Goal: Task Accomplishment & Management: Manage account settings

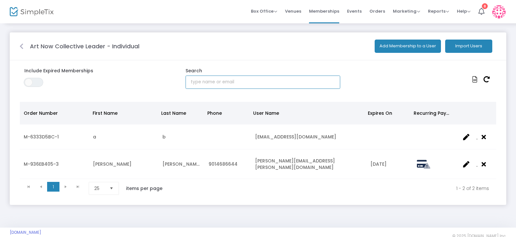
click at [301, 86] on input "text" at bounding box center [263, 82] width 155 height 13
click at [222, 65] on m-panel-content "Include Expired Memberships ON OFF Search Order Number First Name Last Name Pho…" at bounding box center [258, 132] width 496 height 145
click at [20, 47] on icon at bounding box center [21, 46] width 4 height 6
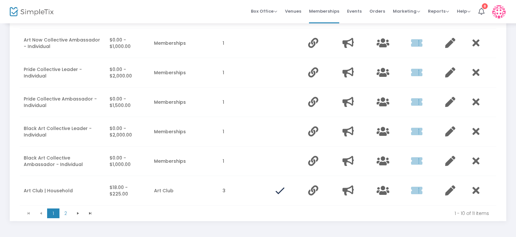
scroll to position [231, 0]
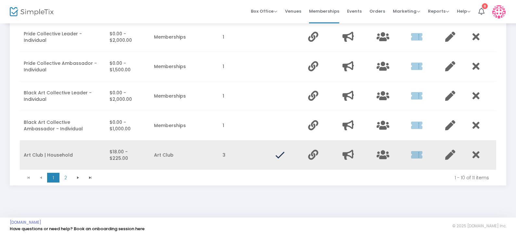
click at [67, 165] on td "Art Club | Household" at bounding box center [63, 156] width 86 height 30
click at [392, 156] on td "Data table" at bounding box center [390, 156] width 34 height 30
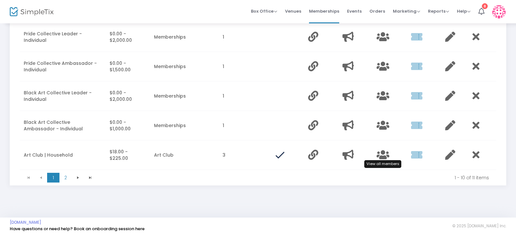
drag, startPoint x: 381, startPoint y: 157, endPoint x: 387, endPoint y: 158, distance: 5.6
click at [381, 157] on icon "Data table" at bounding box center [383, 155] width 13 height 10
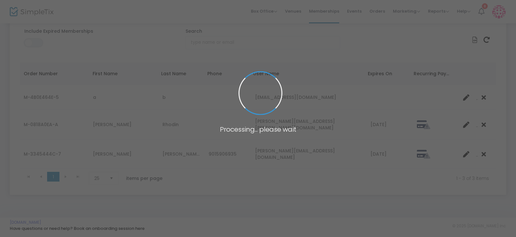
scroll to position [32, 0]
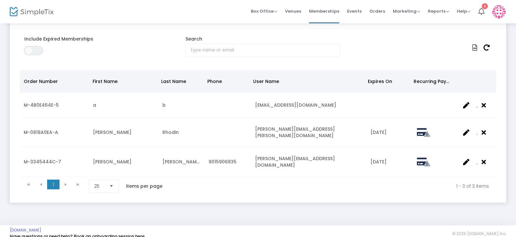
drag, startPoint x: 477, startPoint y: 48, endPoint x: 478, endPoint y: 57, distance: 8.9
click at [477, 48] on icon at bounding box center [474, 48] width 5 height 6
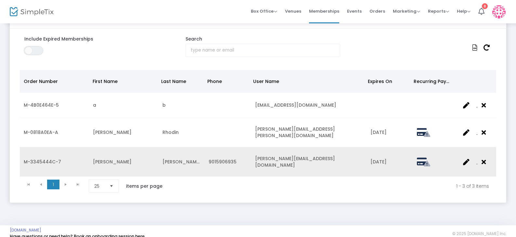
click at [466, 159] on icon "Data table" at bounding box center [466, 162] width 6 height 6
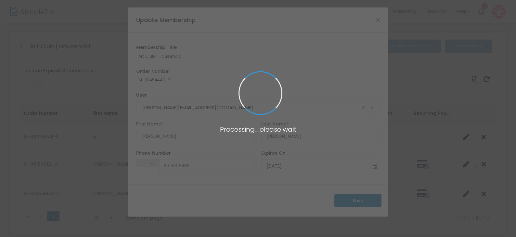
scroll to position [0, 0]
type input "[PHONE_NUMBER]"
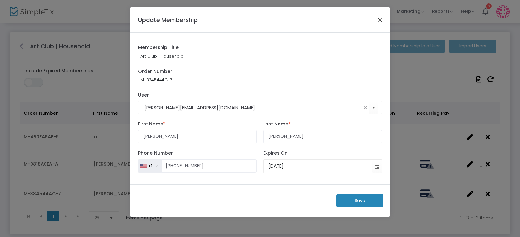
click at [379, 20] on button "Close" at bounding box center [380, 20] width 8 height 8
